Goal: Communication & Community: Answer question/provide support

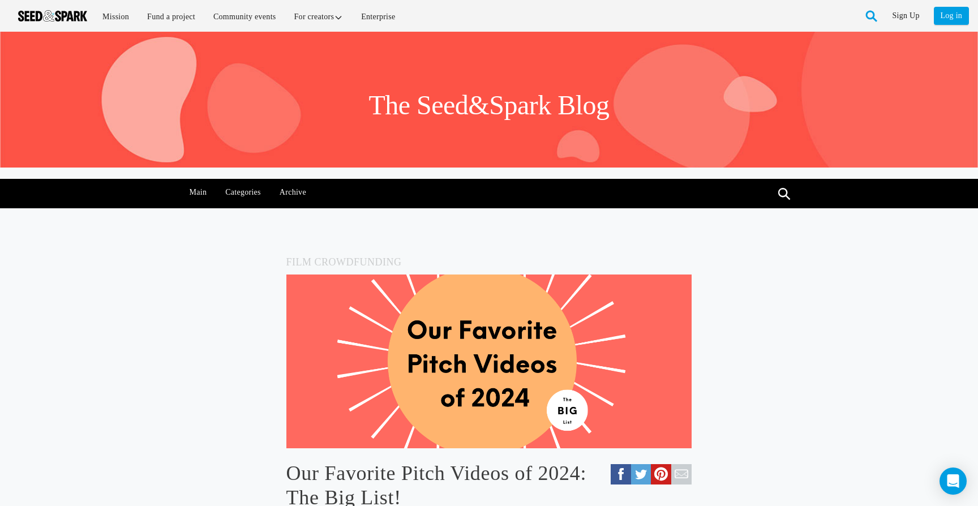
click at [931, 14] on li "Log in" at bounding box center [954, 13] width 47 height 27
click at [946, 15] on link "Log in" at bounding box center [951, 16] width 35 height 18
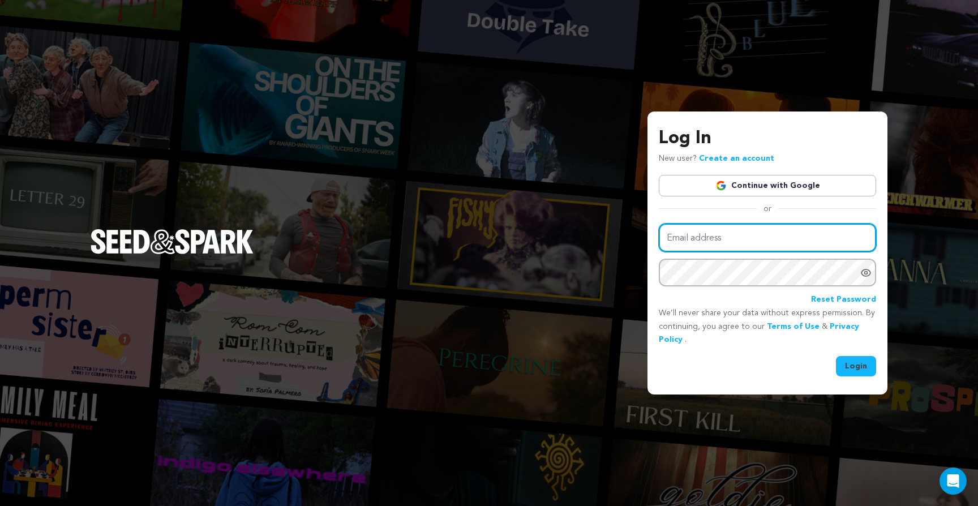
type input "arthauzproductions@gmail.com"
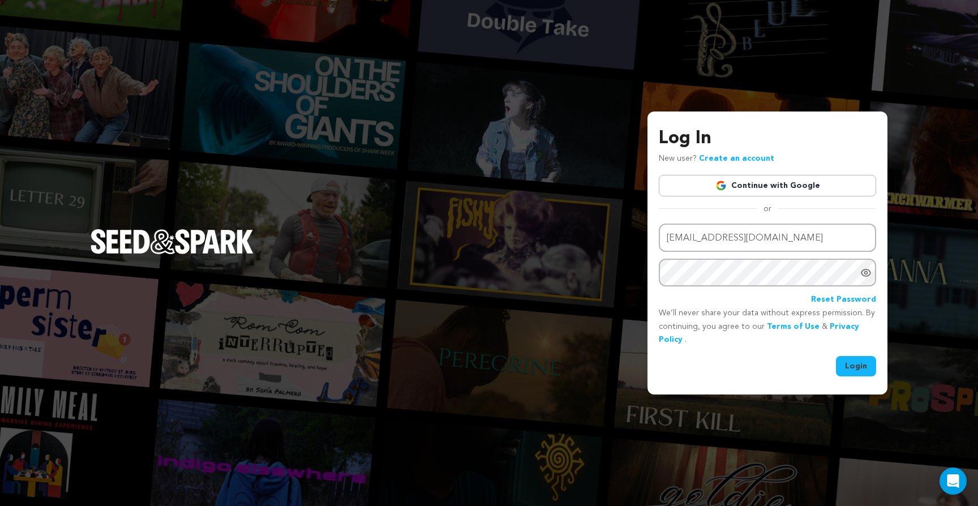
click at [853, 365] on button "Login" at bounding box center [856, 366] width 40 height 20
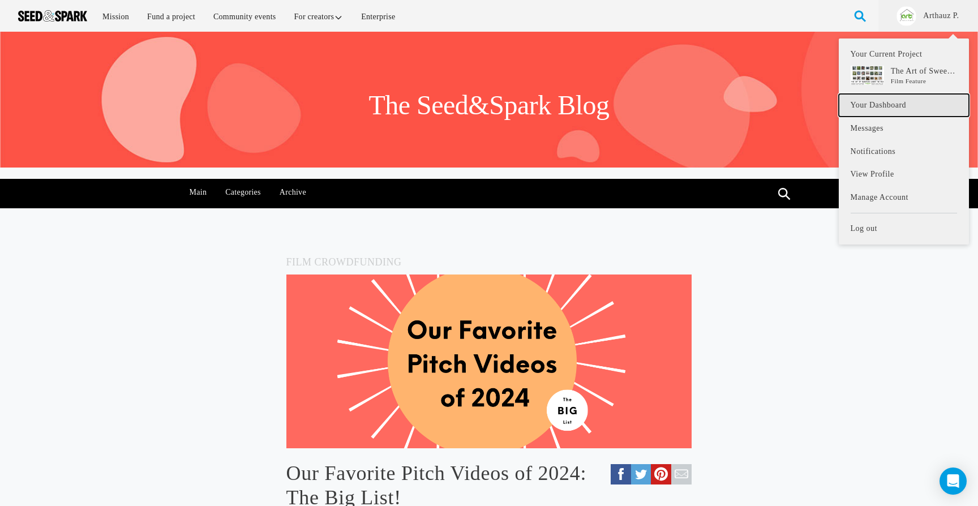
click at [903, 101] on link "Your Dashboard" at bounding box center [904, 105] width 130 height 23
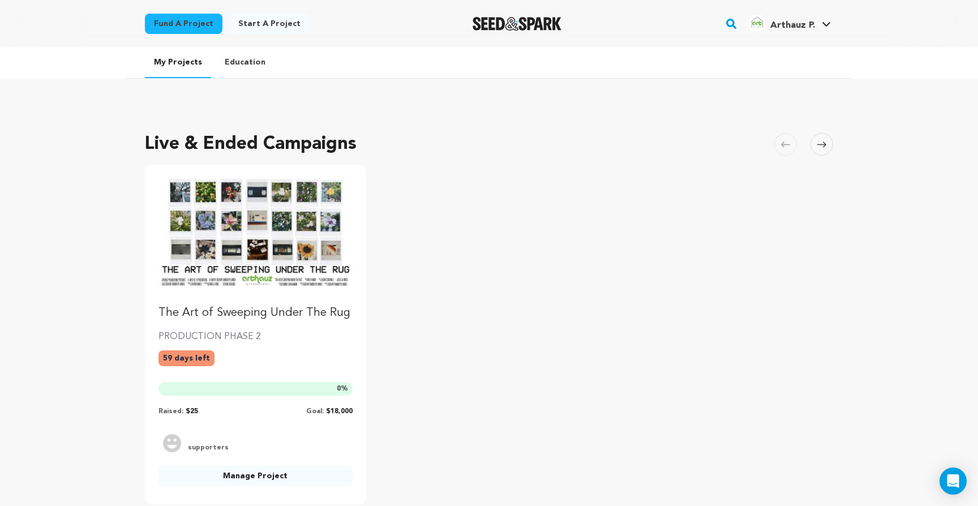
click at [216, 215] on img "Fund The Art of Sweeping Under The Rug" at bounding box center [255, 232] width 194 height 109
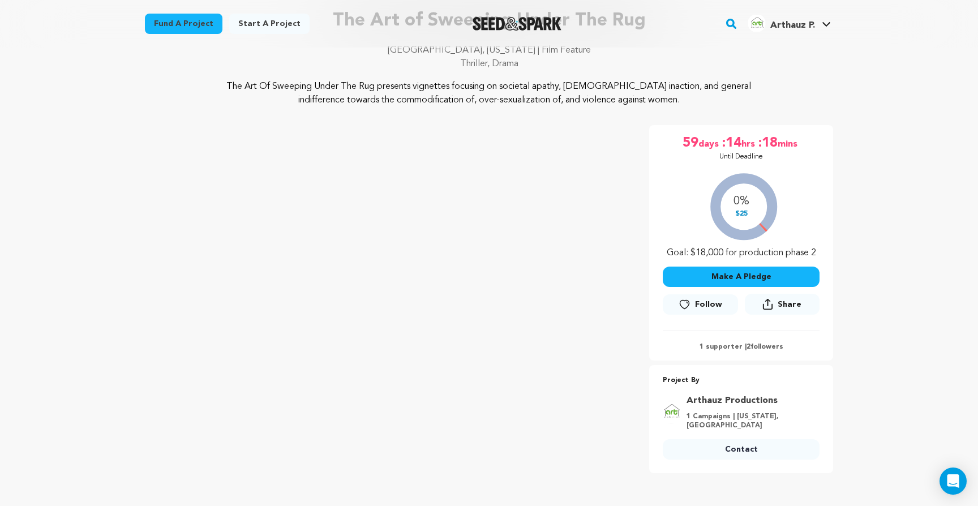
scroll to position [88, 0]
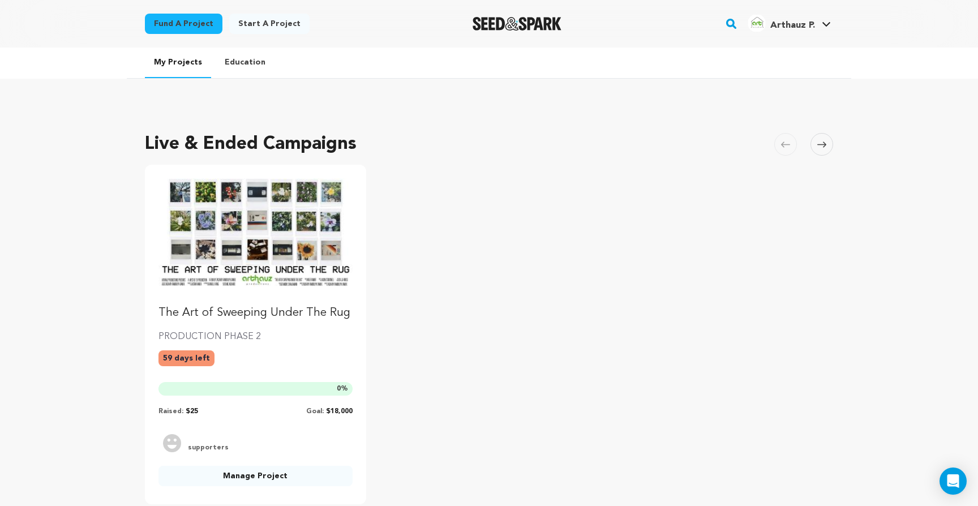
click at [224, 475] on link "Manage Project" at bounding box center [255, 476] width 194 height 20
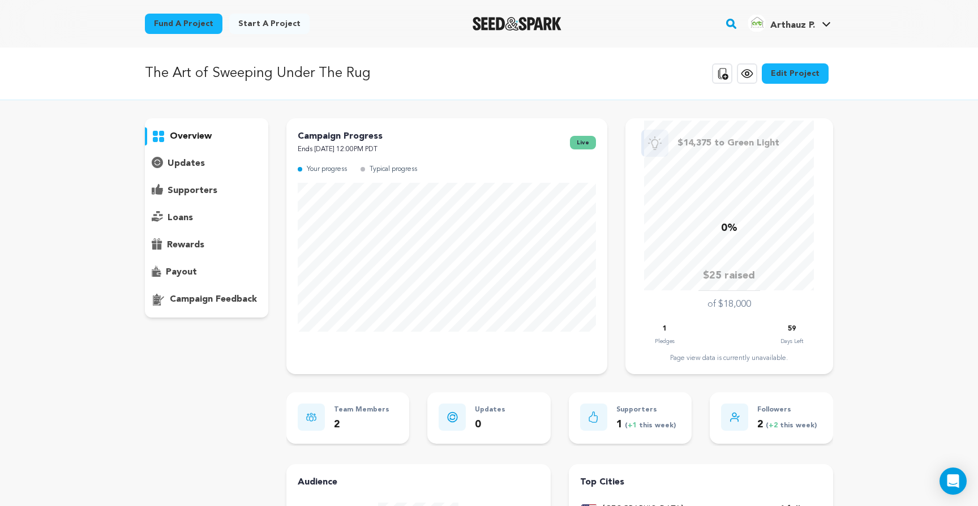
click at [664, 325] on p "1" at bounding box center [665, 329] width 4 height 13
click at [212, 175] on div "overview" at bounding box center [206, 217] width 123 height 199
click at [194, 195] on p "supporters" at bounding box center [193, 191] width 50 height 14
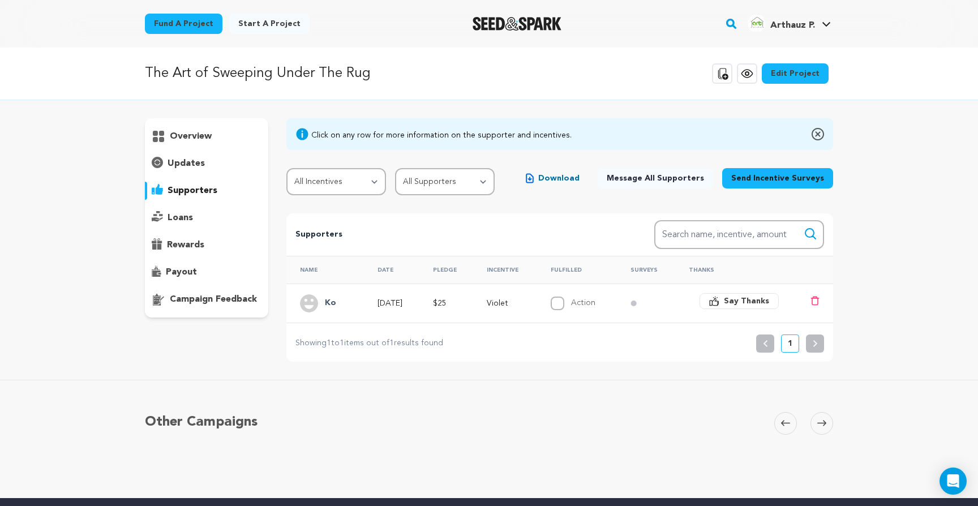
click at [333, 305] on h4 "Ko" at bounding box center [330, 304] width 11 height 14
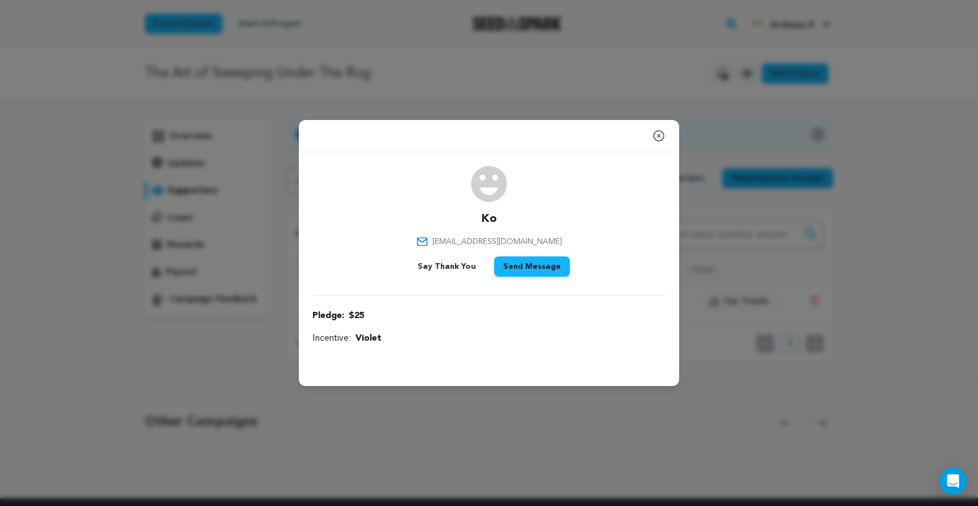
click at [623, 98] on div "Close modal Ko fleurkat@gmail.com" at bounding box center [489, 253] width 978 height 506
click at [657, 135] on icon "button" at bounding box center [659, 136] width 14 height 14
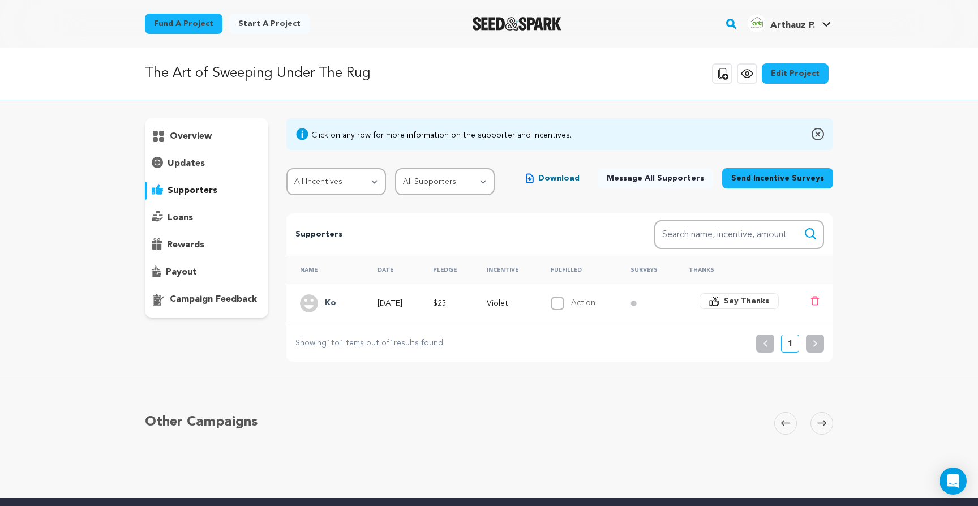
click at [719, 296] on icon "button" at bounding box center [714, 301] width 10 height 10
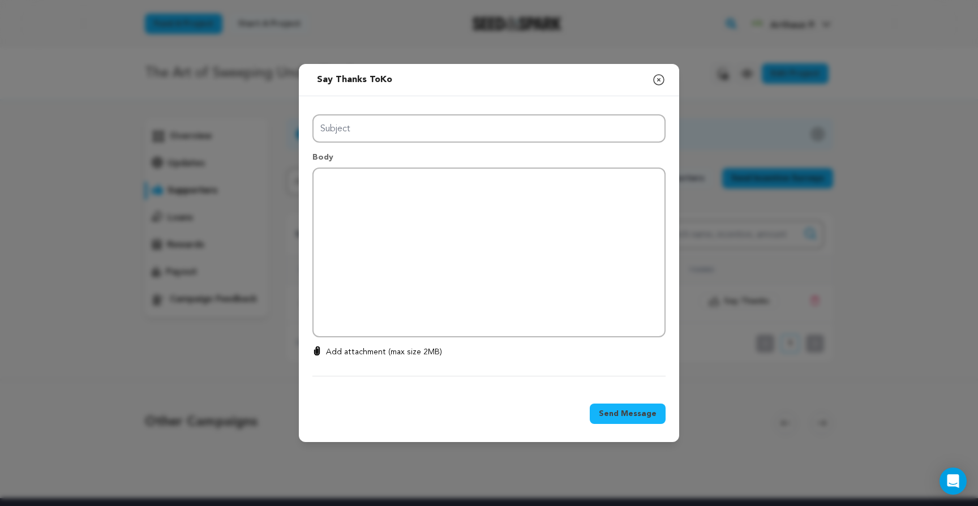
type input "Thanks for your support!"
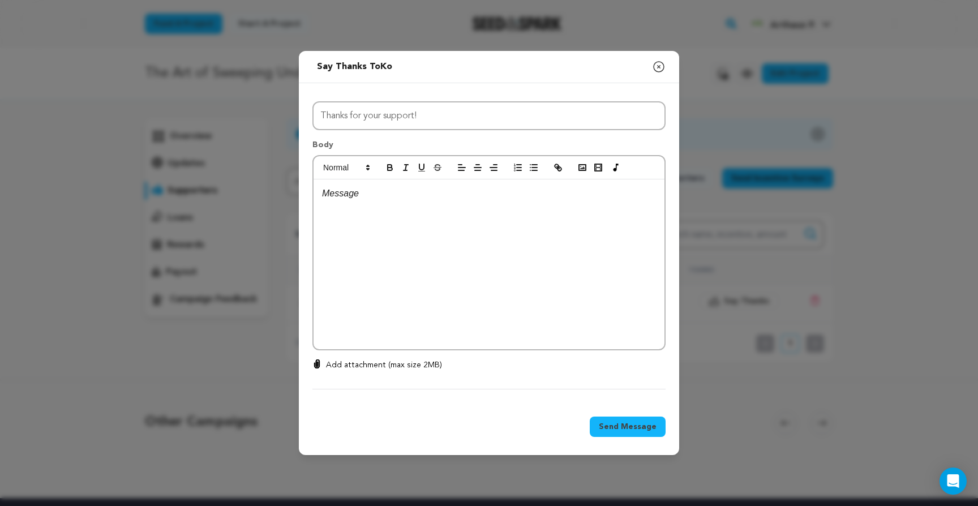
click at [654, 63] on icon "button" at bounding box center [659, 67] width 10 height 10
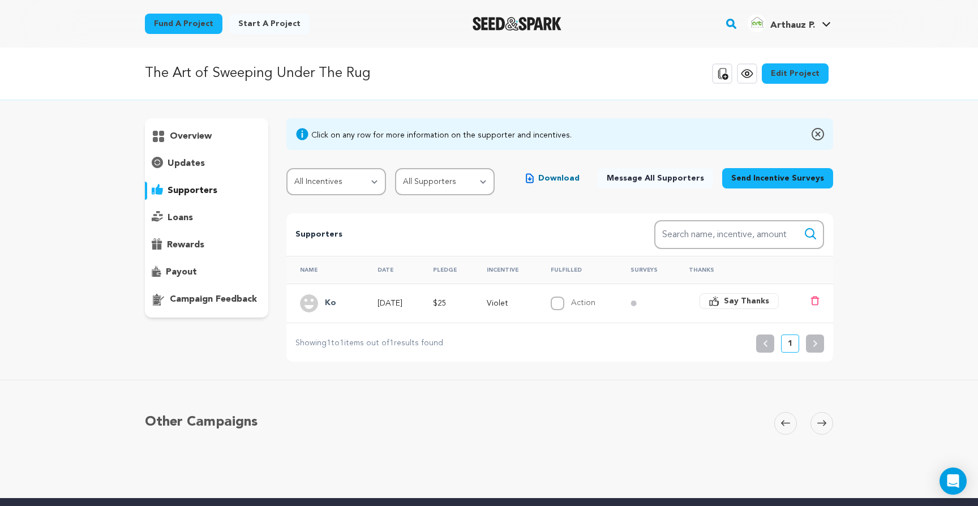
click at [580, 173] on span "Download" at bounding box center [558, 178] width 41 height 11
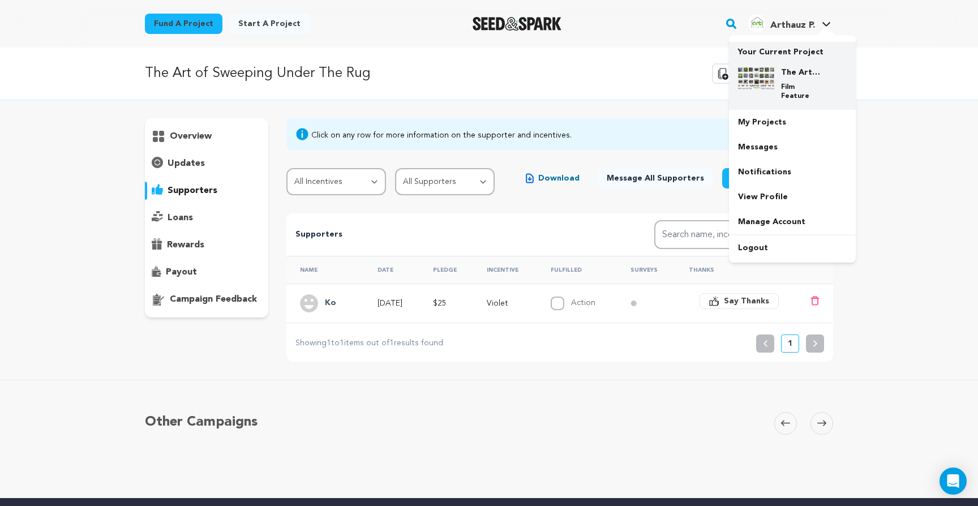
click at [780, 52] on p "Your Current Project" at bounding box center [792, 50] width 109 height 16
